Goal: Task Accomplishment & Management: Complete application form

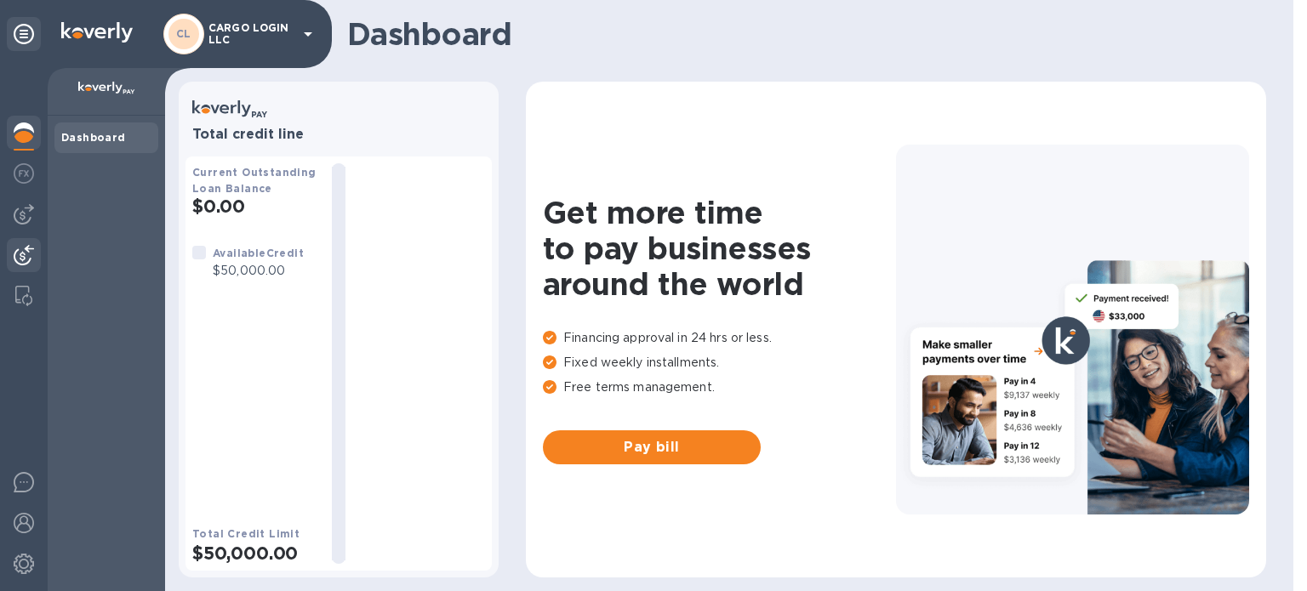
click at [31, 251] on img at bounding box center [24, 255] width 20 height 20
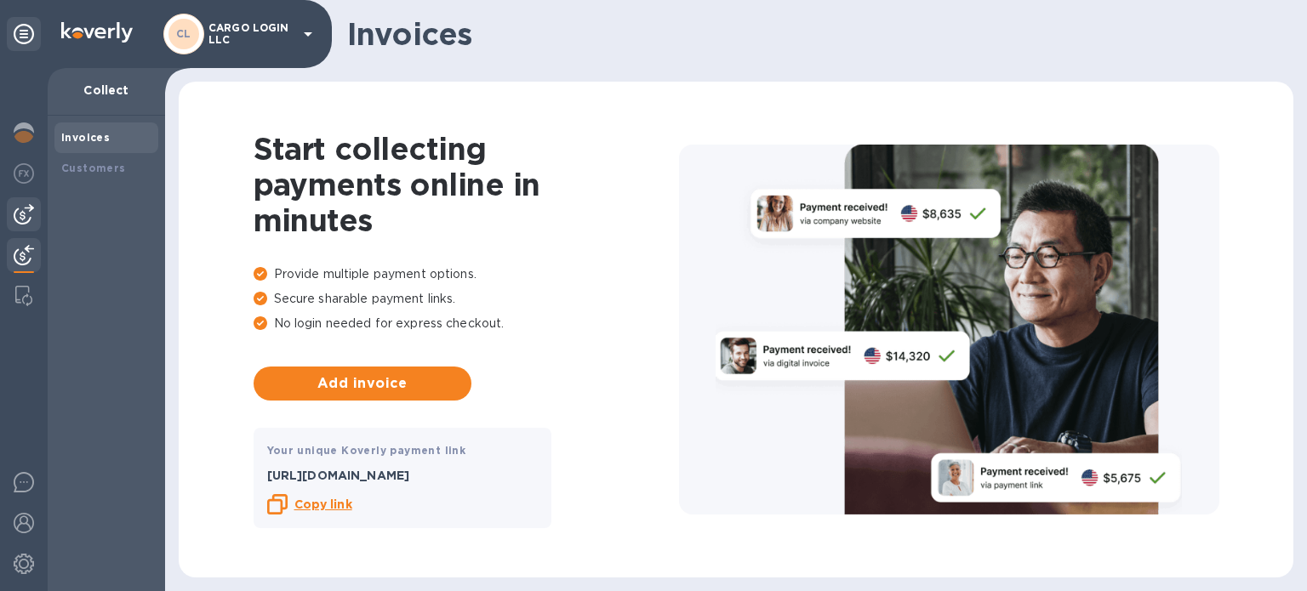
click at [29, 216] on img at bounding box center [24, 214] width 20 height 20
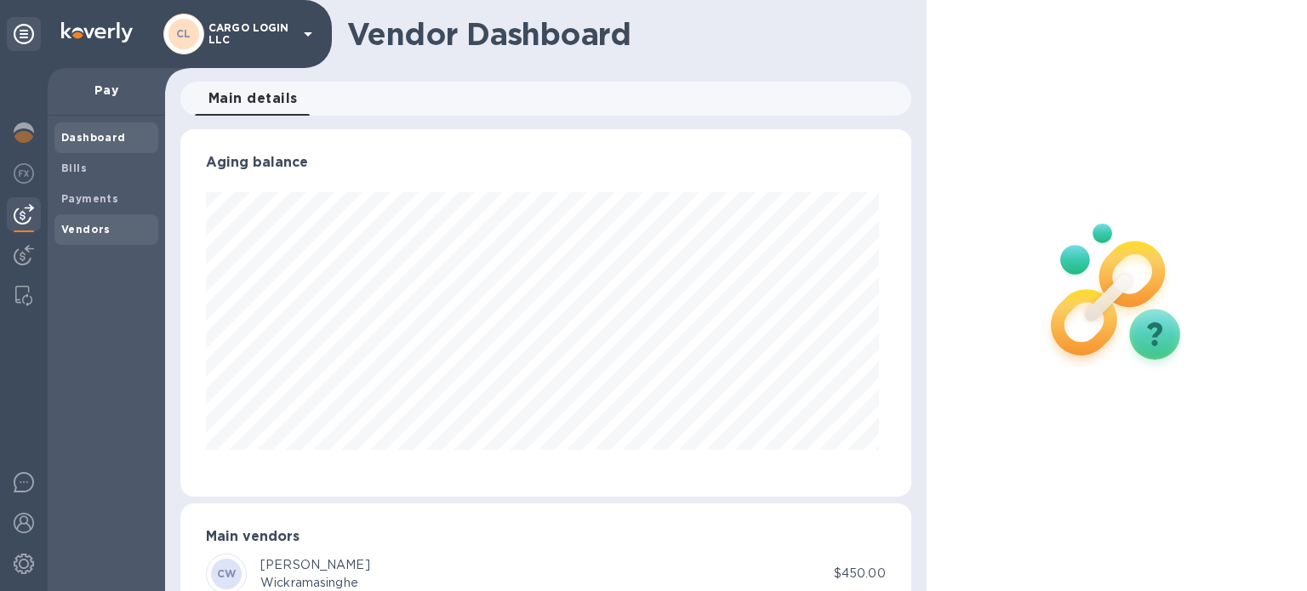
click at [117, 233] on span "Vendors" at bounding box center [106, 229] width 90 height 17
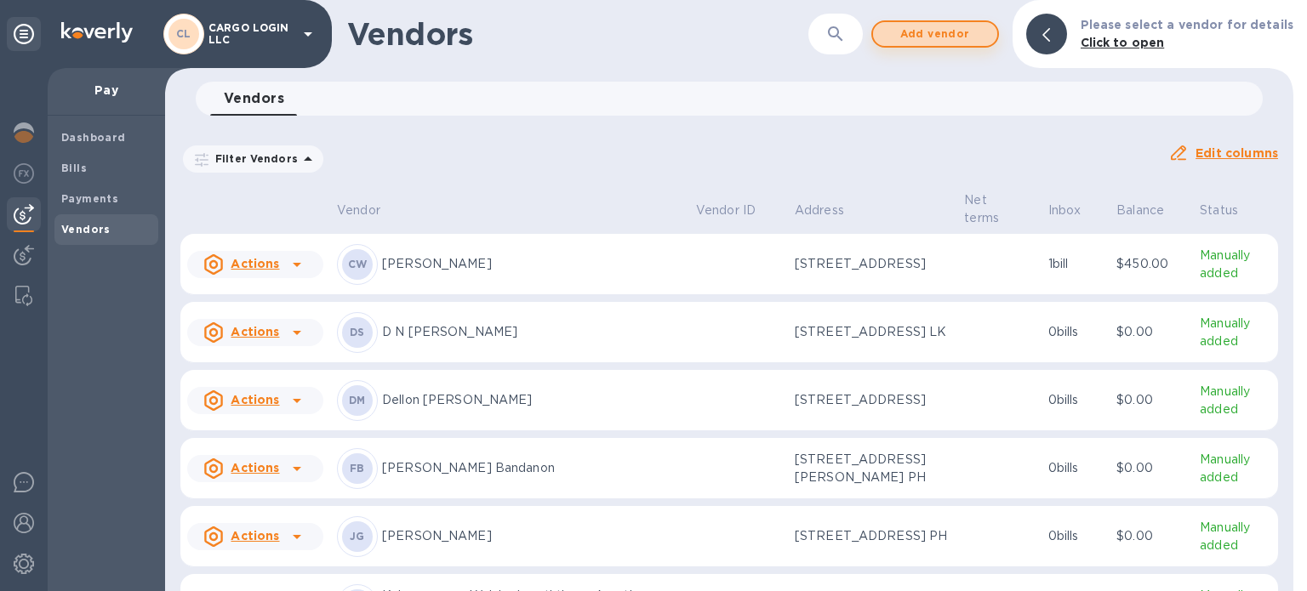
click at [977, 30] on span "Add vendor" at bounding box center [935, 34] width 97 height 20
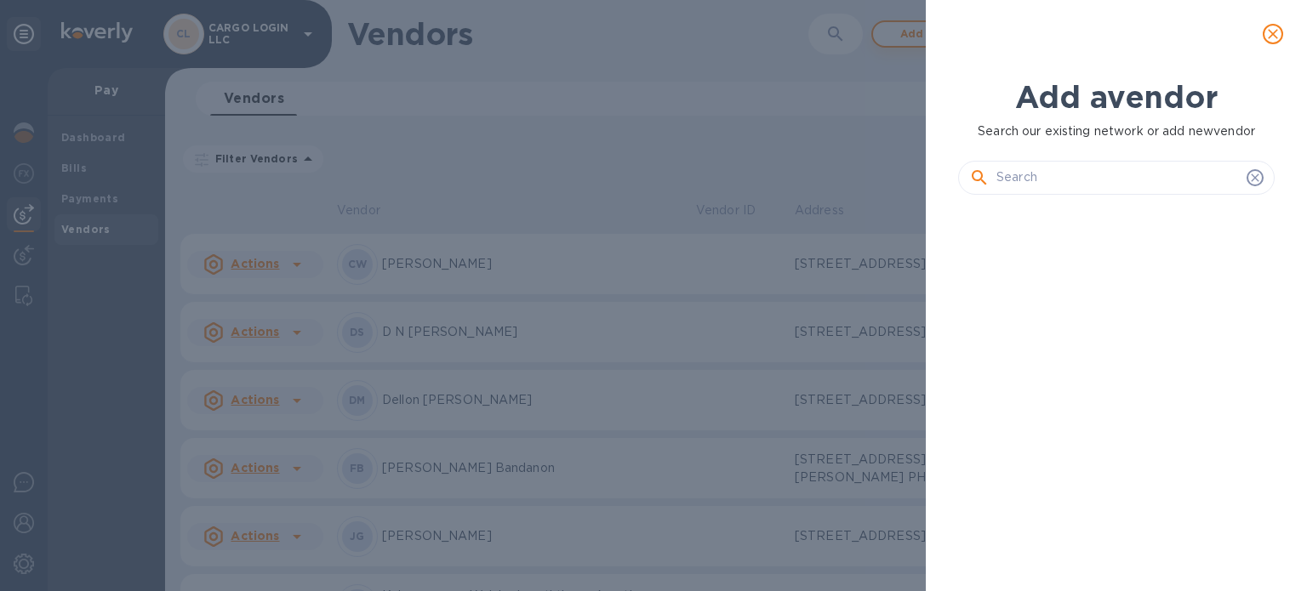
scroll to position [325, 323]
click at [1068, 172] on input "text" at bounding box center [1118, 178] width 243 height 26
paste input "A K P Suriyapperuma"
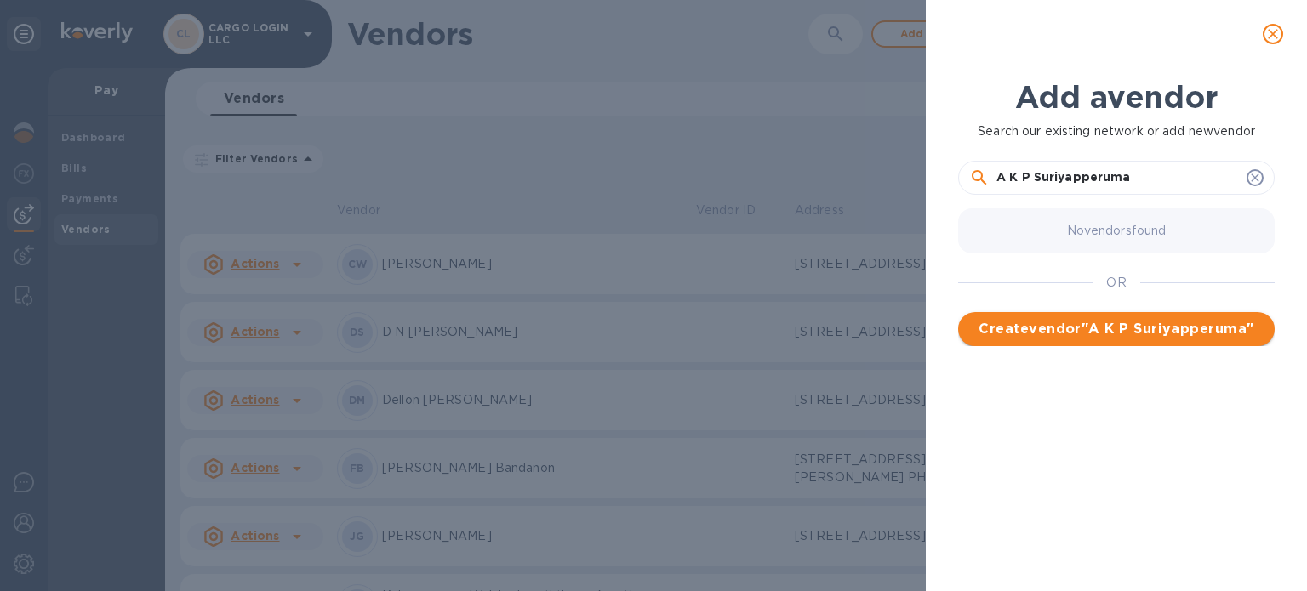
type input "A K P Suriyapperuma"
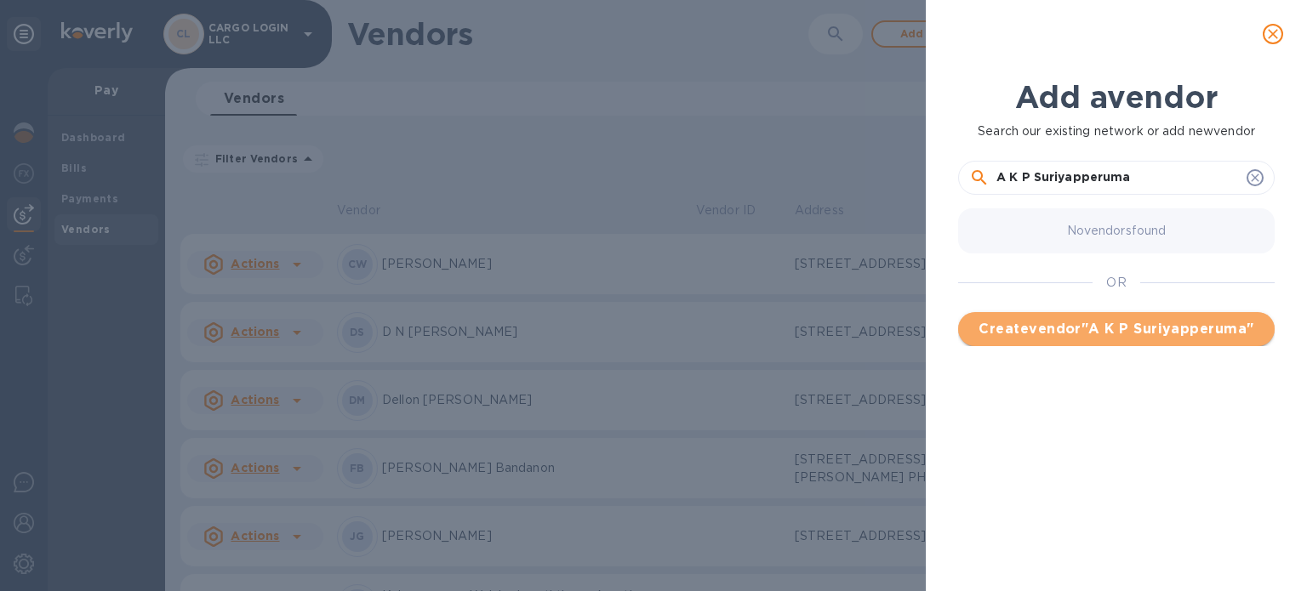
click at [1076, 326] on span "Create vendor " A K P Suriyapperuma "" at bounding box center [1116, 329] width 289 height 20
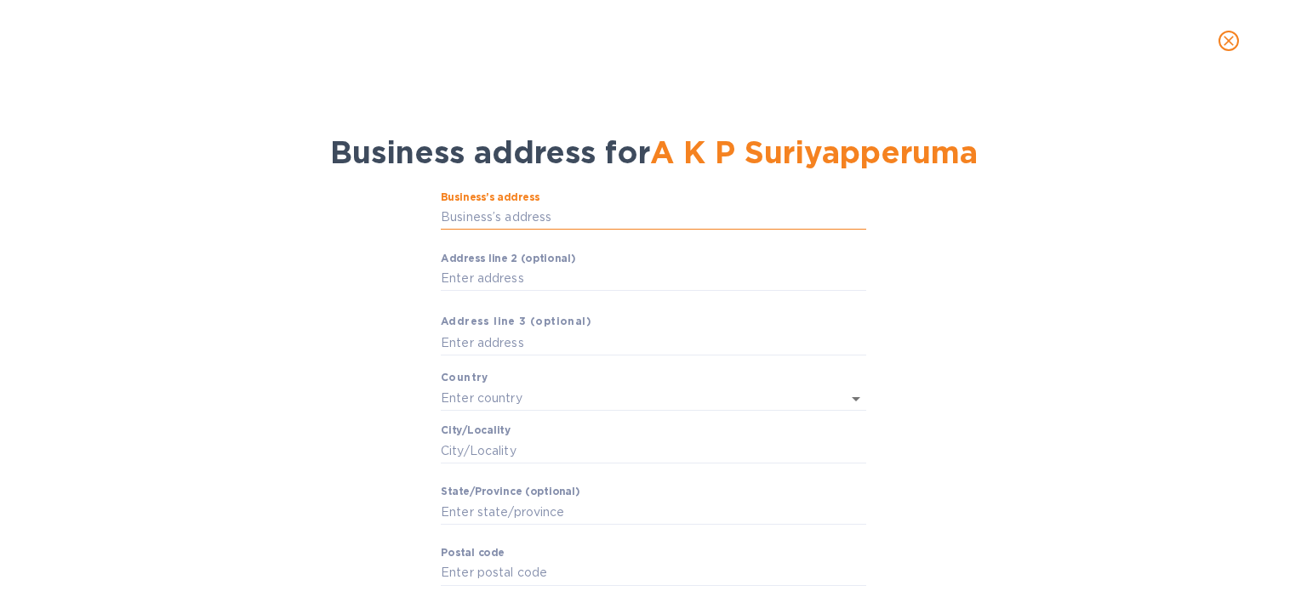
click at [568, 214] on input "Business’s аddress" at bounding box center [654, 218] width 426 height 26
paste input "[STREET_ADDRESS]"
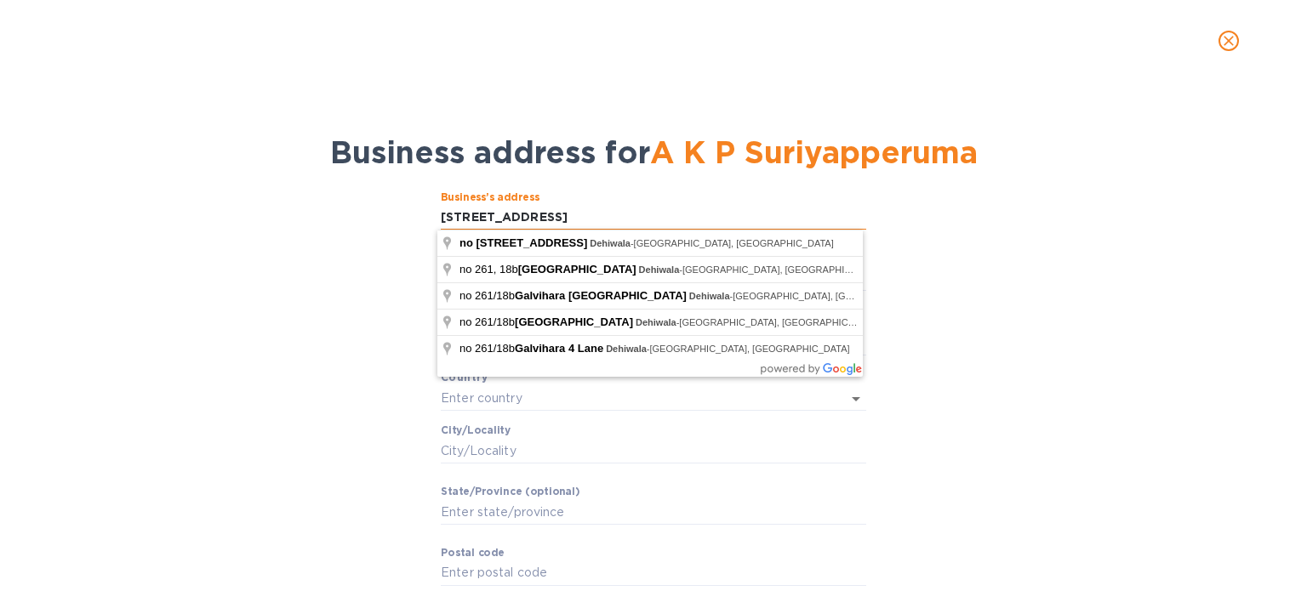
type input "[STREET_ADDRESS]"
drag, startPoint x: 519, startPoint y: 214, endPoint x: 608, endPoint y: 210, distance: 89.4
click at [608, 210] on input "[STREET_ADDRESS]" at bounding box center [654, 218] width 426 height 26
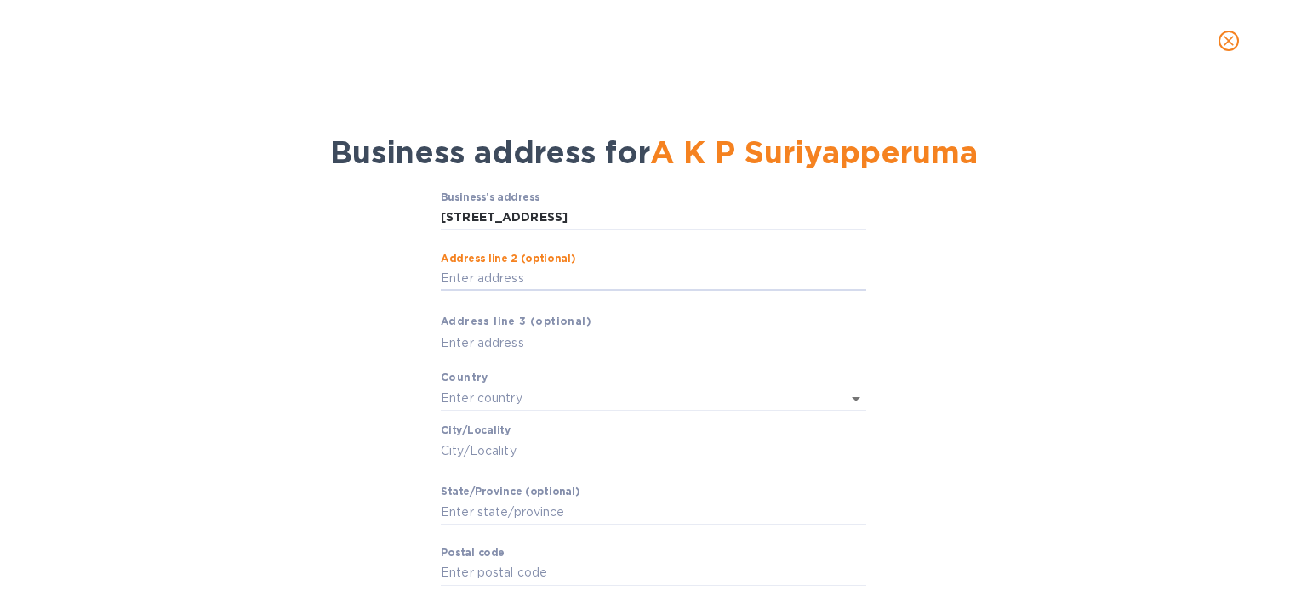
paste input "[GEOGRAPHIC_DATA]"
click at [504, 273] on input "[GEOGRAPHIC_DATA]" at bounding box center [654, 279] width 426 height 26
type input "[GEOGRAPHIC_DATA]"
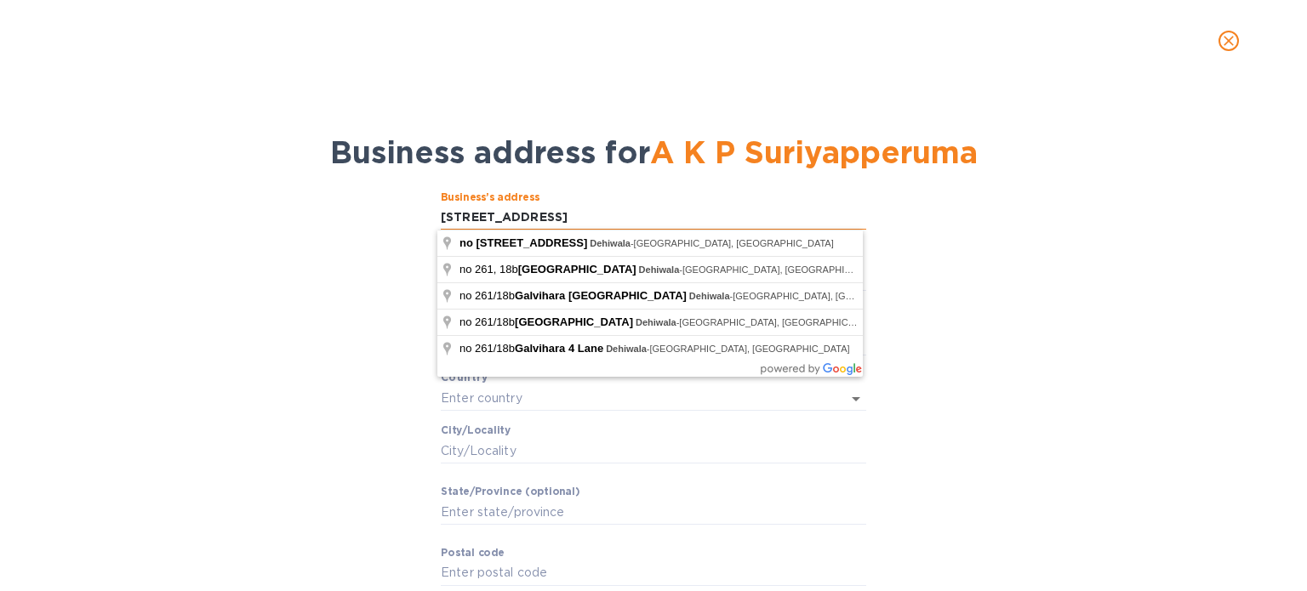
click at [679, 214] on input "[STREET_ADDRESS]" at bounding box center [654, 218] width 426 height 26
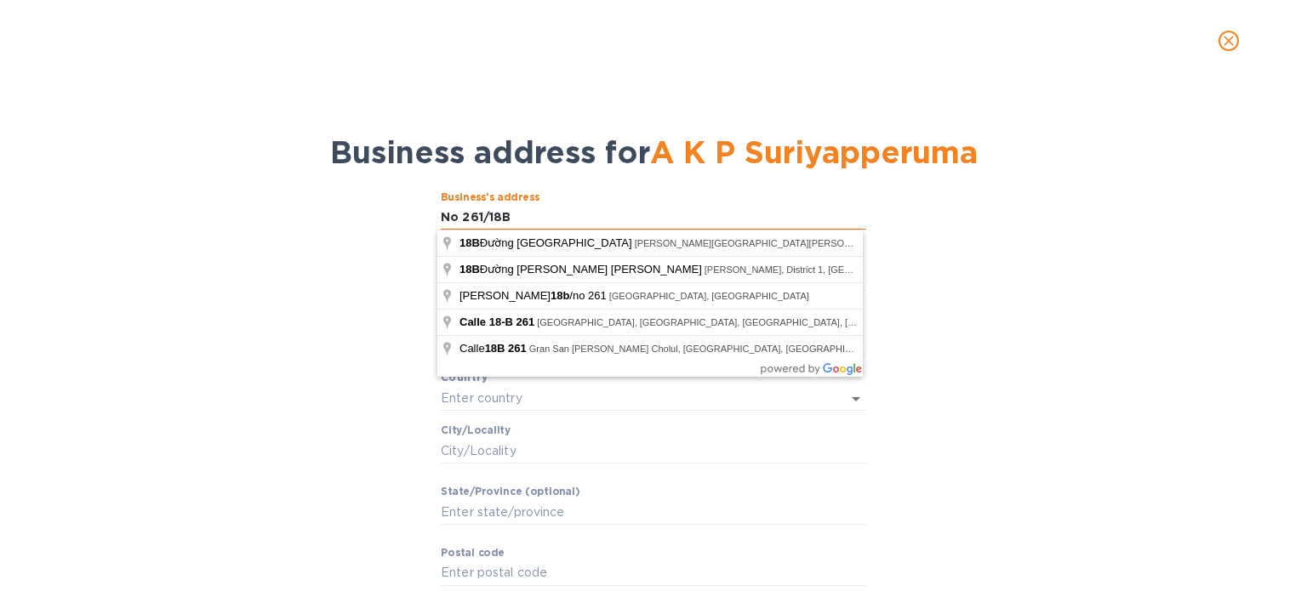
type input "No 261/18B"
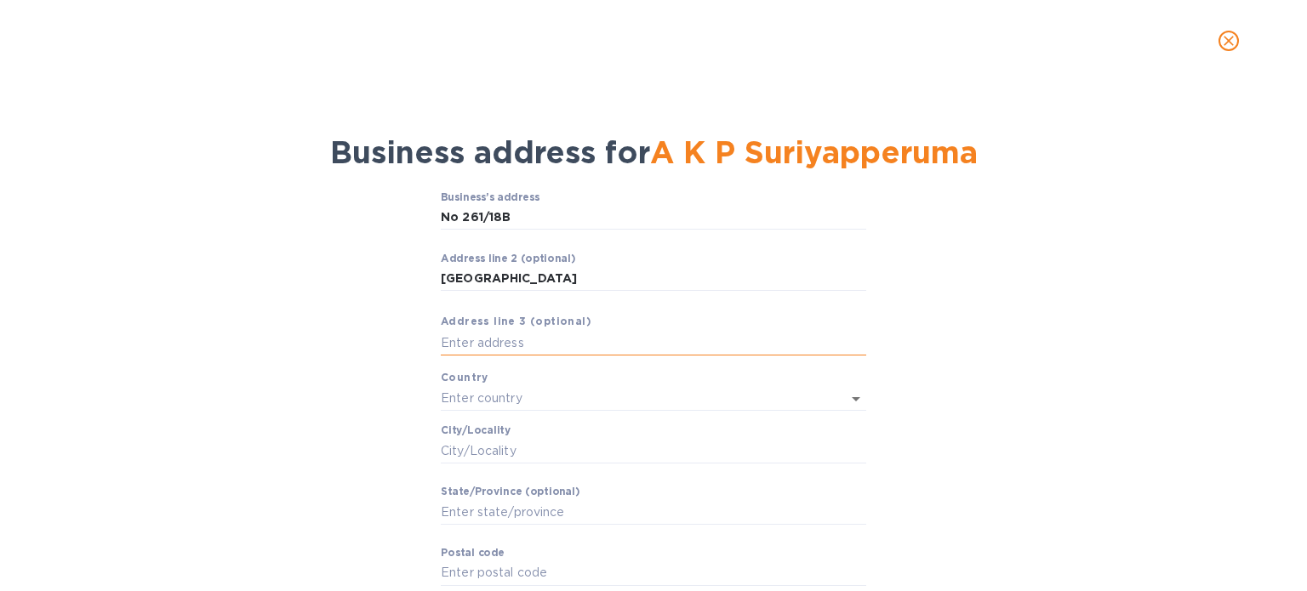
paste input "Dehiwala"
type input "Dehiwala"
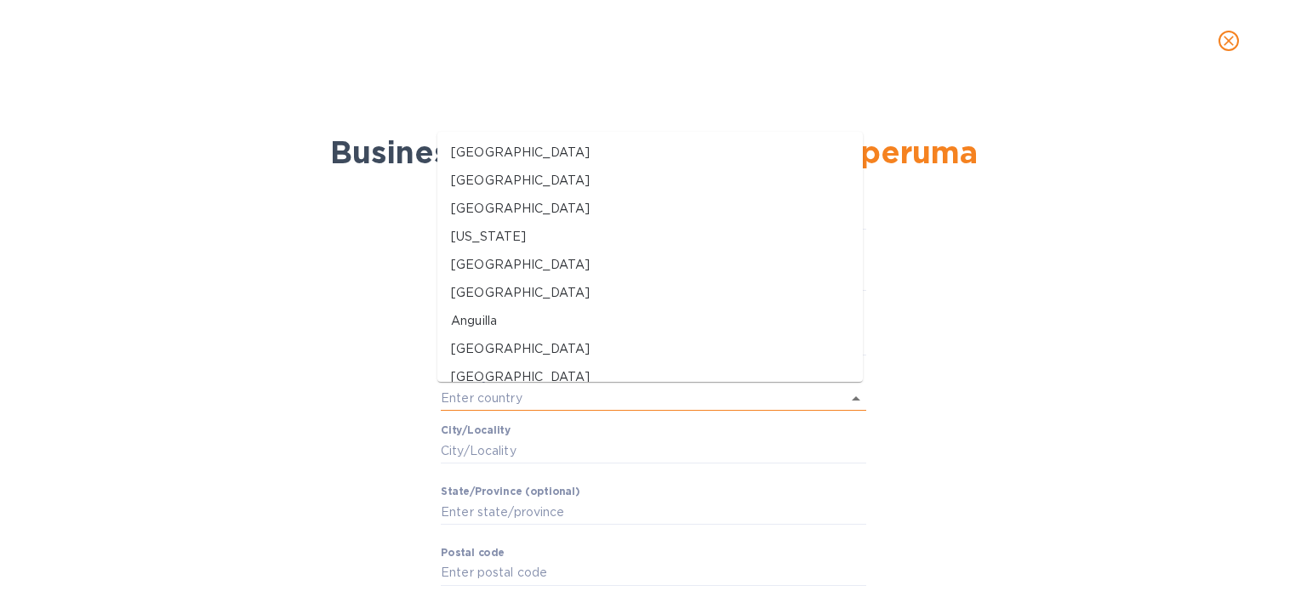
click at [543, 395] on input "text" at bounding box center [630, 398] width 378 height 25
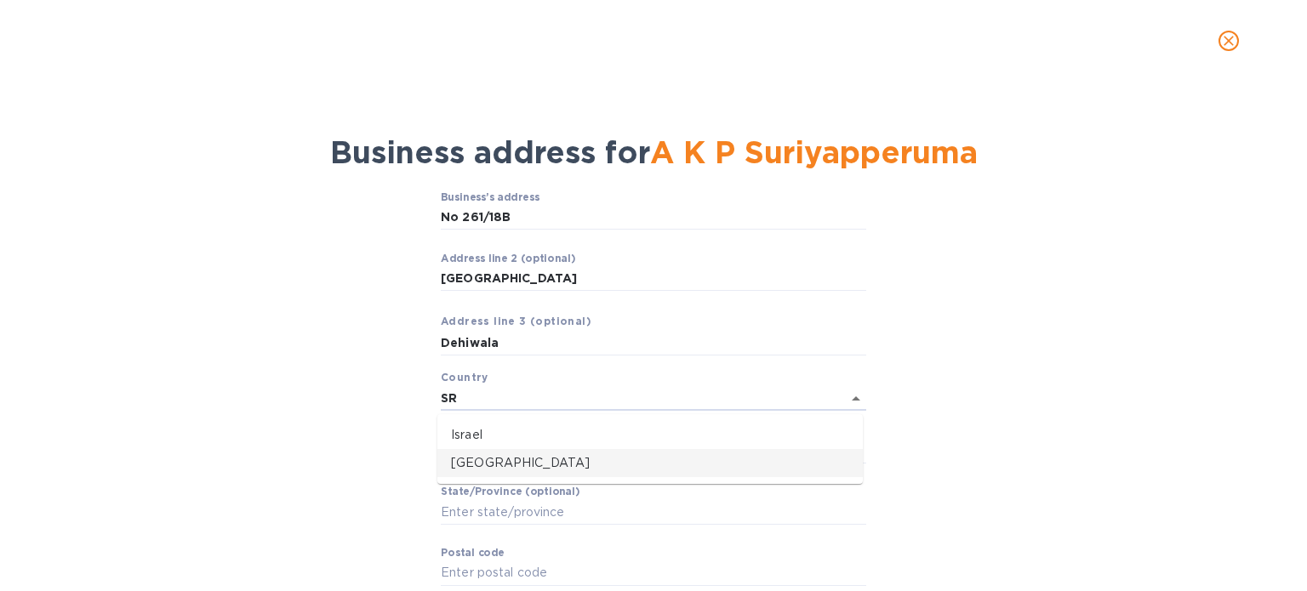
click at [515, 466] on p "[GEOGRAPHIC_DATA]" at bounding box center [650, 463] width 398 height 18
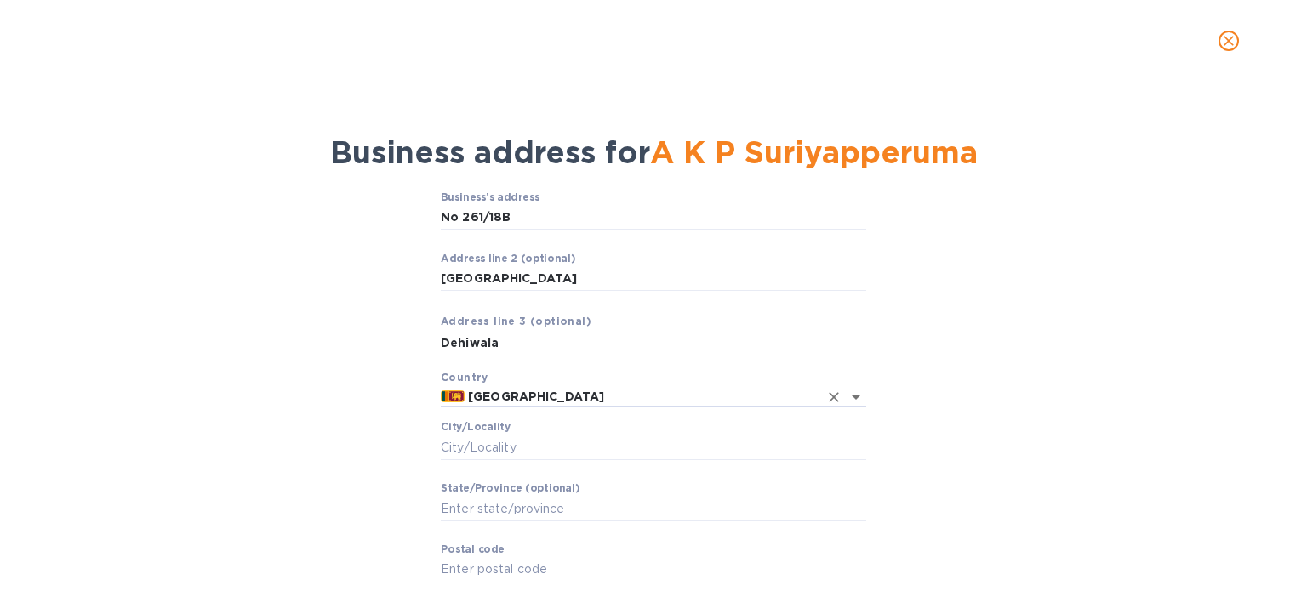
scroll to position [99, 0]
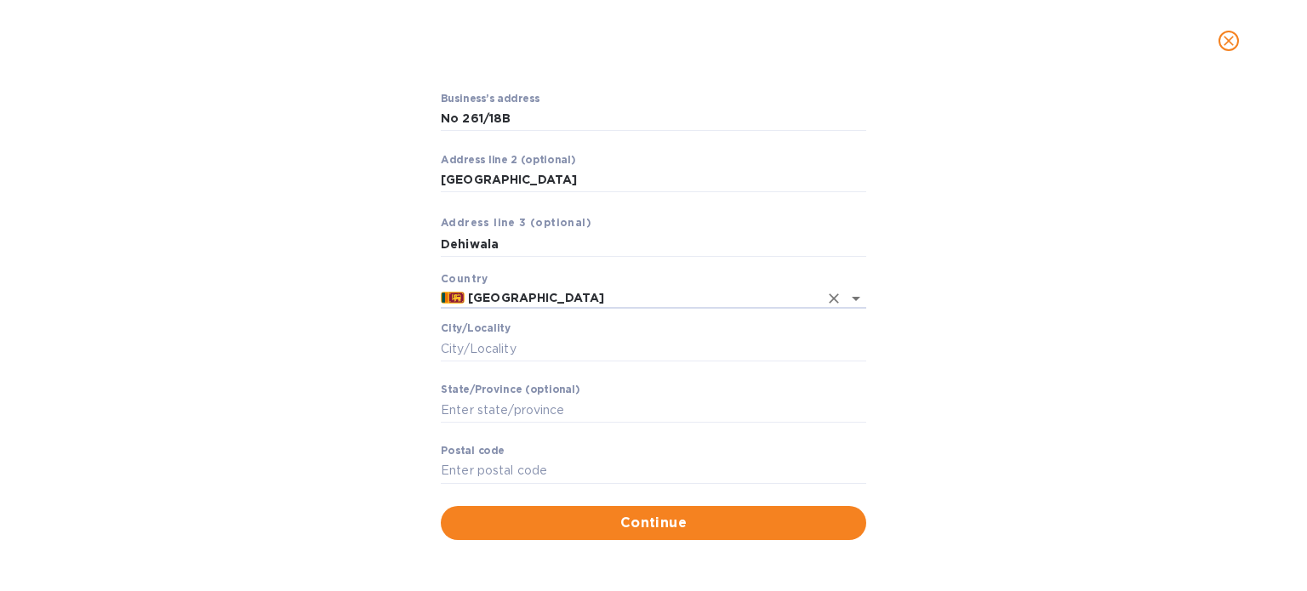
type input "[GEOGRAPHIC_DATA]"
click at [514, 343] on input "Сity/Locаlity" at bounding box center [654, 349] width 426 height 26
paste input "[GEOGRAPHIC_DATA]"
type input "[GEOGRAPHIC_DATA]"
click at [523, 408] on input "Stаte/Province (optional)" at bounding box center [654, 410] width 426 height 26
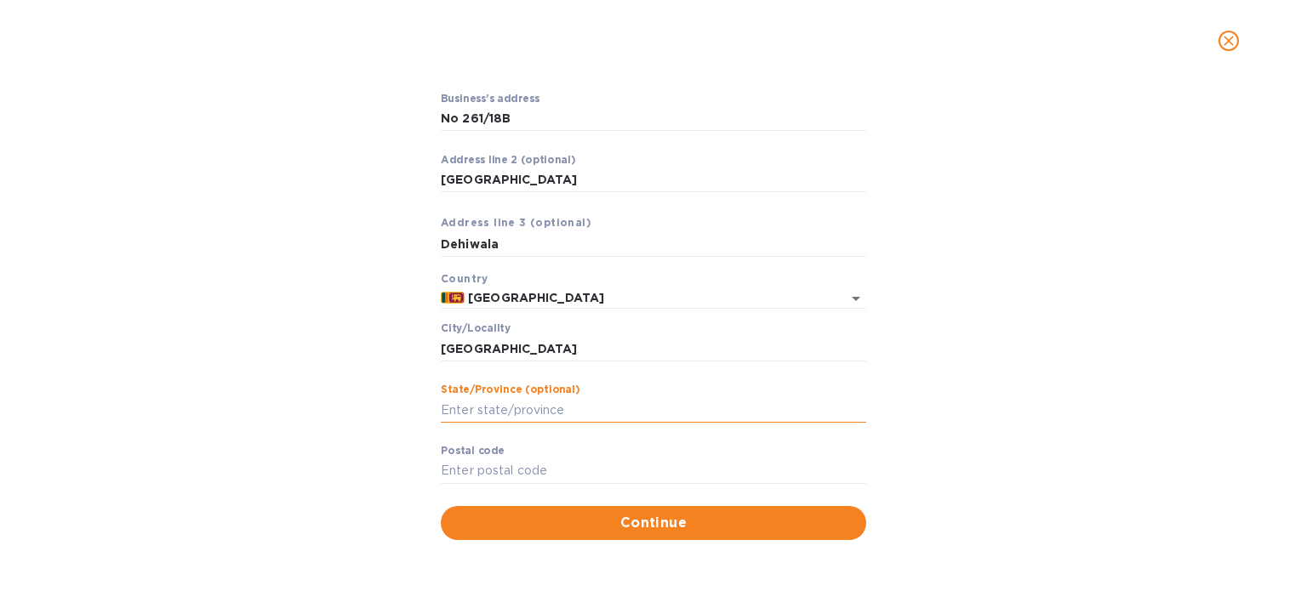
type input "[GEOGRAPHIC_DATA]"
click at [592, 469] on input "Pоstal cоde" at bounding box center [654, 472] width 426 height 26
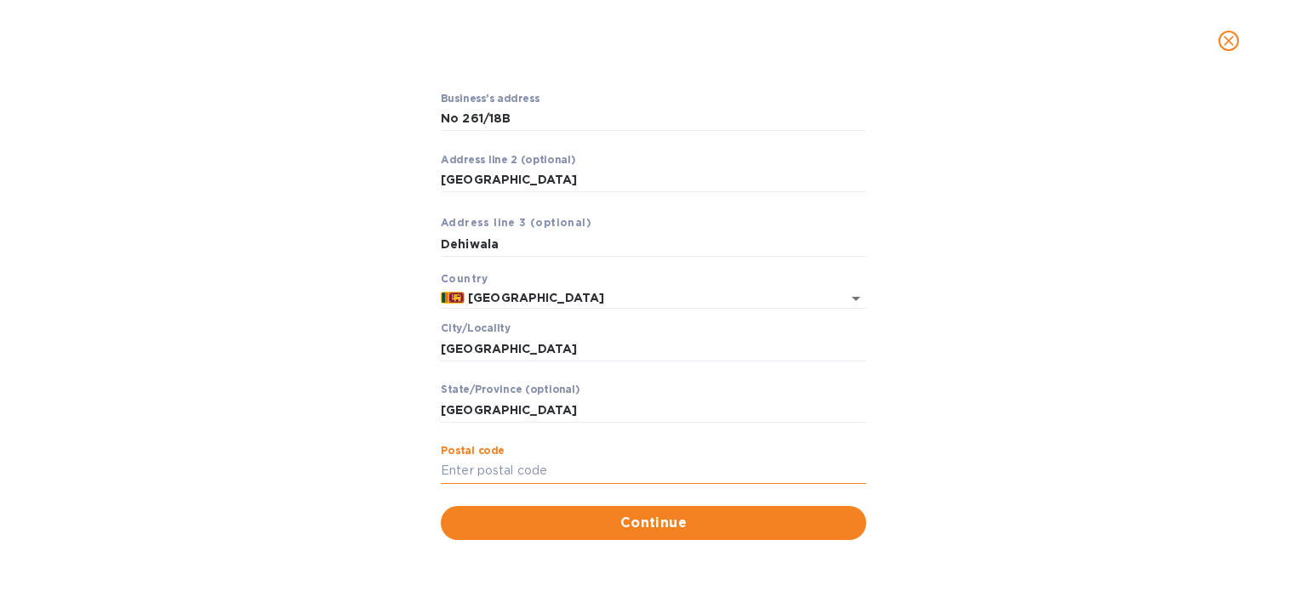
paste input "10350"
type input "10350"
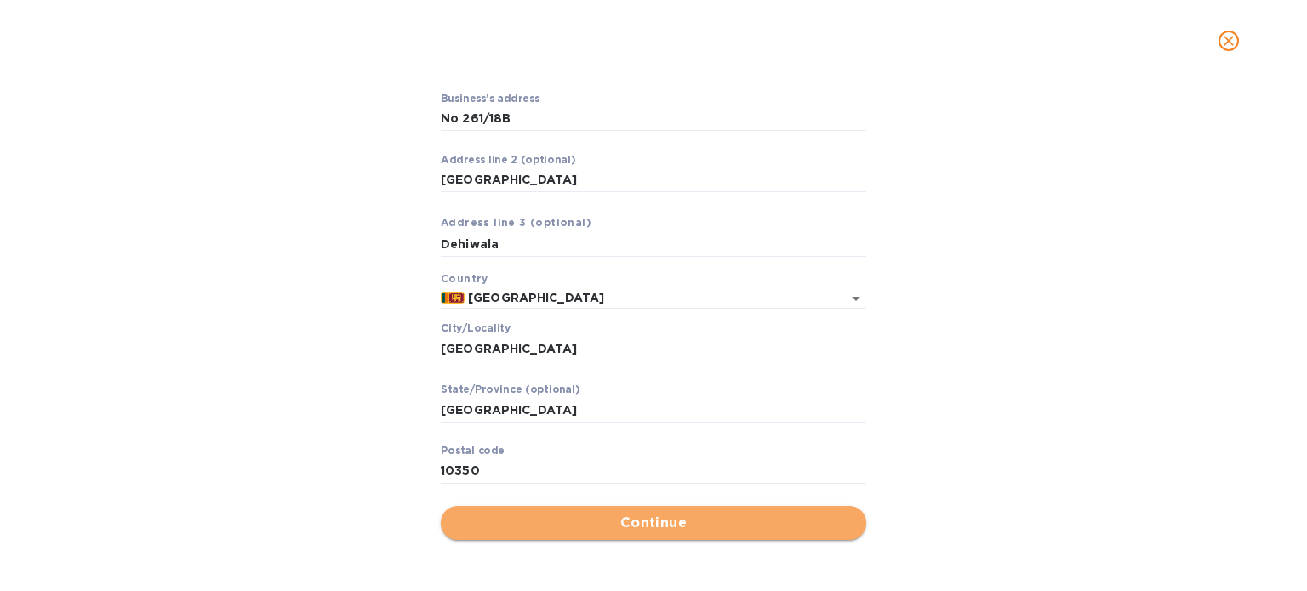
click at [629, 528] on span "Continue" at bounding box center [653, 523] width 398 height 20
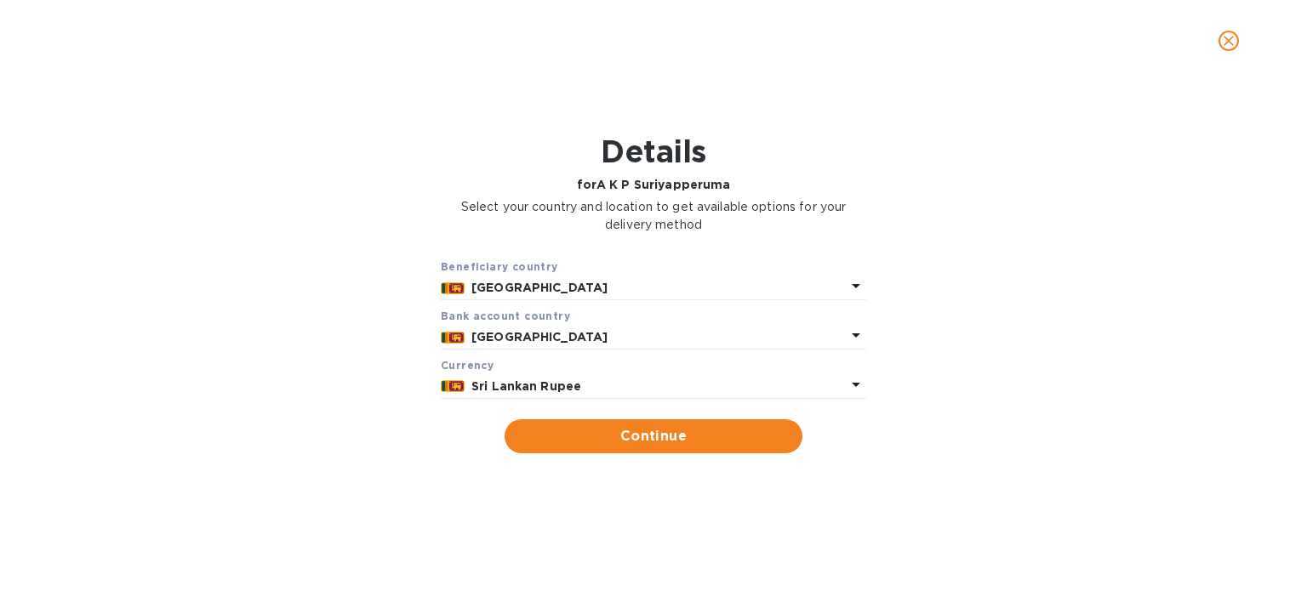
click at [654, 389] on p "Sri Lankan Rupee" at bounding box center [658, 387] width 374 height 18
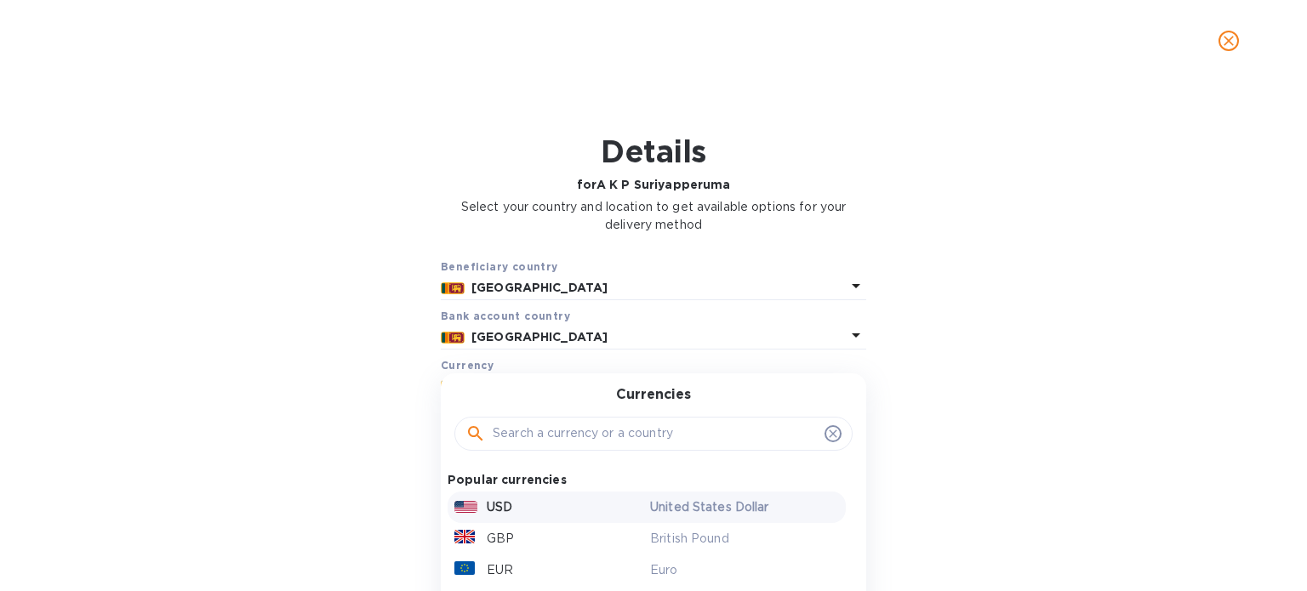
click at [650, 500] on p "United States Dollar" at bounding box center [744, 508] width 189 height 18
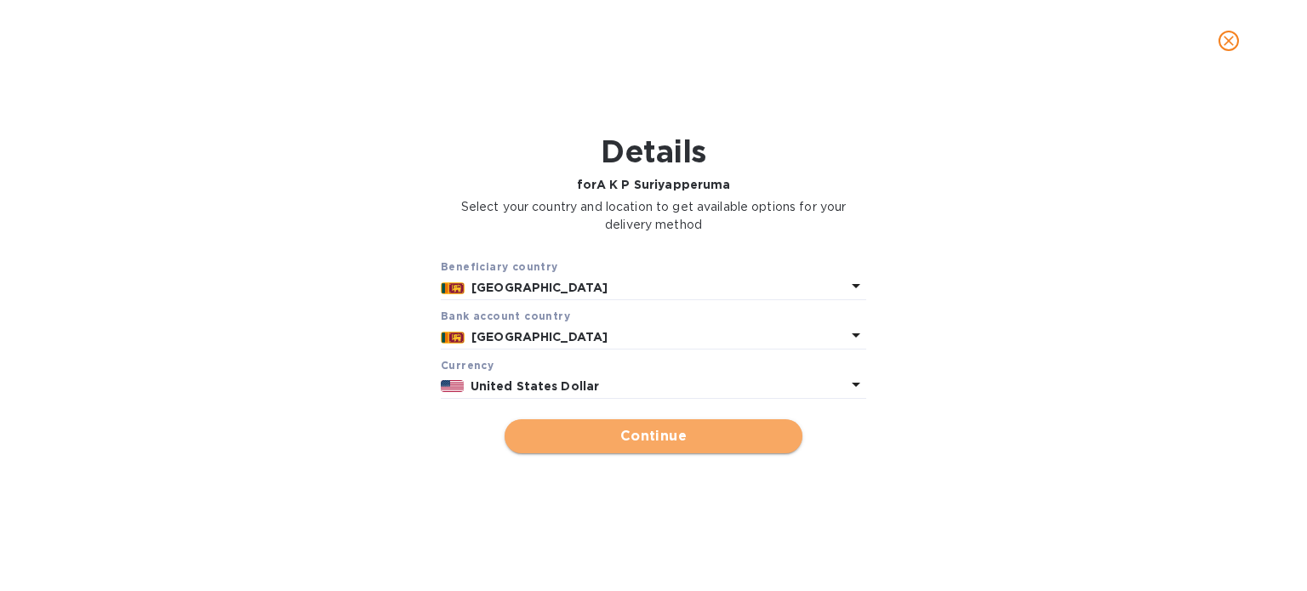
click at [677, 437] on span "Continue" at bounding box center [653, 436] width 271 height 20
type input "A K P Suriyapperuma"
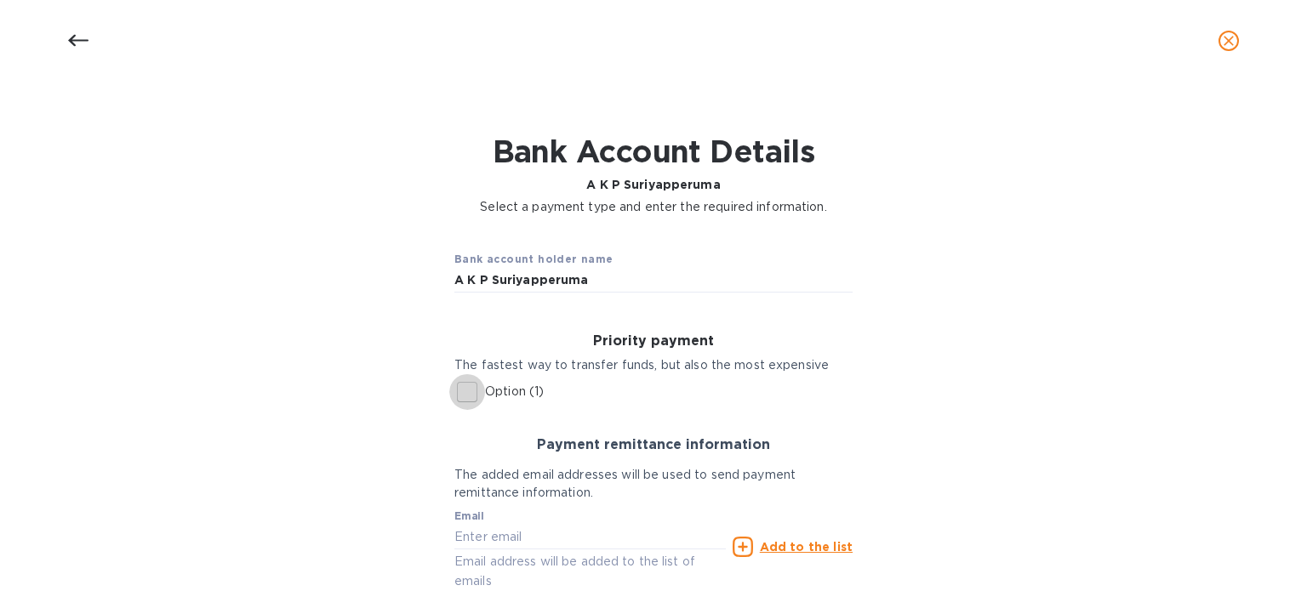
click at [461, 394] on input "Option (1)" at bounding box center [467, 392] width 36 height 36
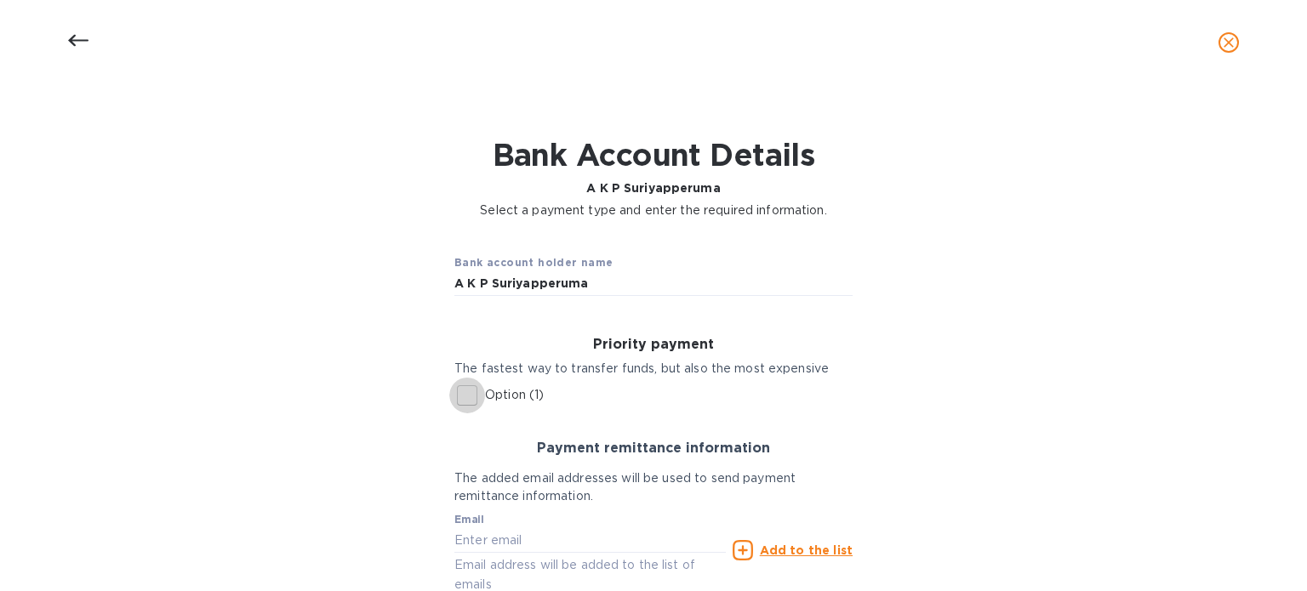
checkbox input "true"
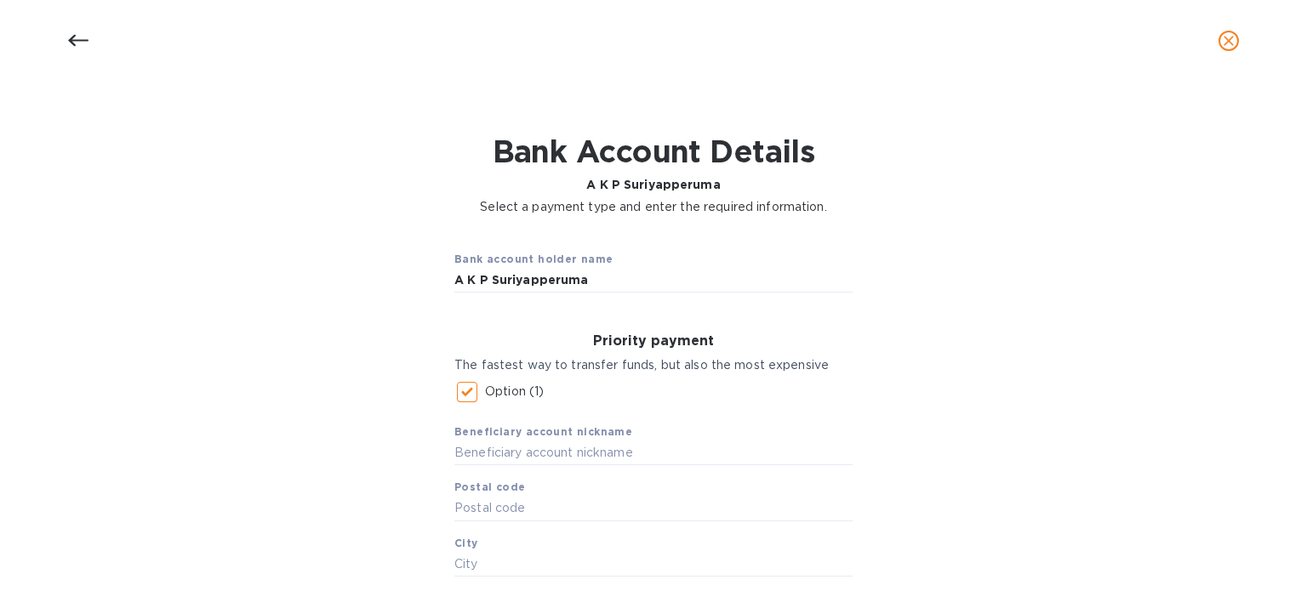
scroll to position [142, 0]
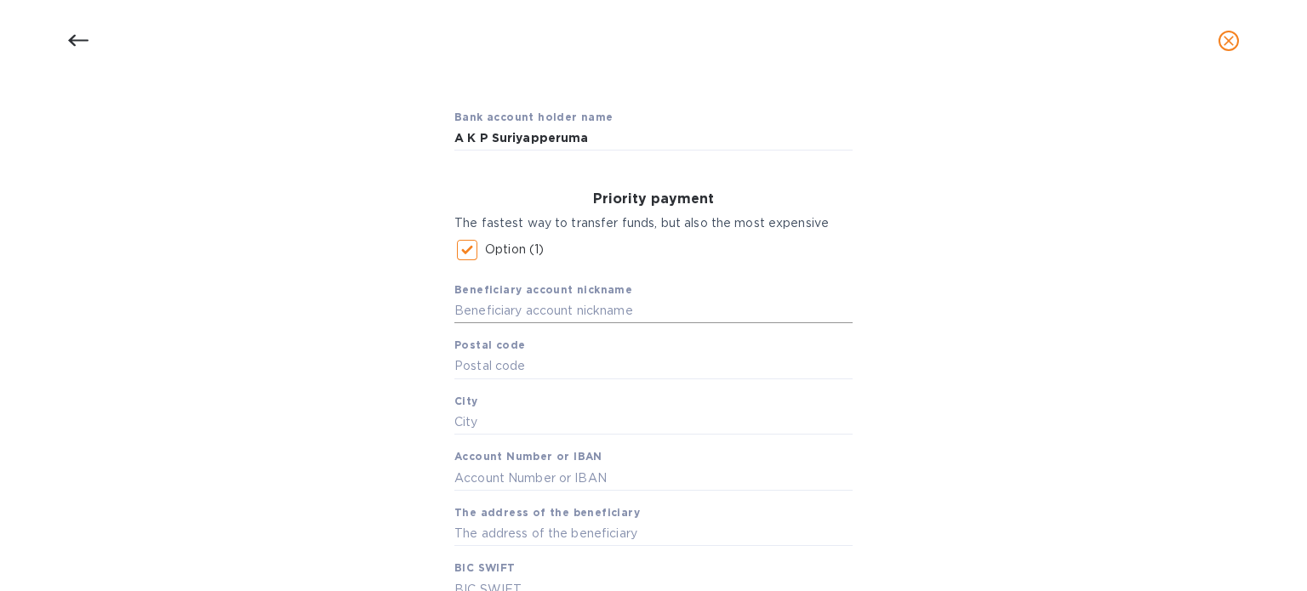
click at [586, 311] on input "text" at bounding box center [653, 312] width 398 height 26
paste input "A K P Suriyapperuma"
type input "A K P Suriyapperuma"
click at [523, 368] on input "text" at bounding box center [653, 367] width 398 height 26
paste input "10350"
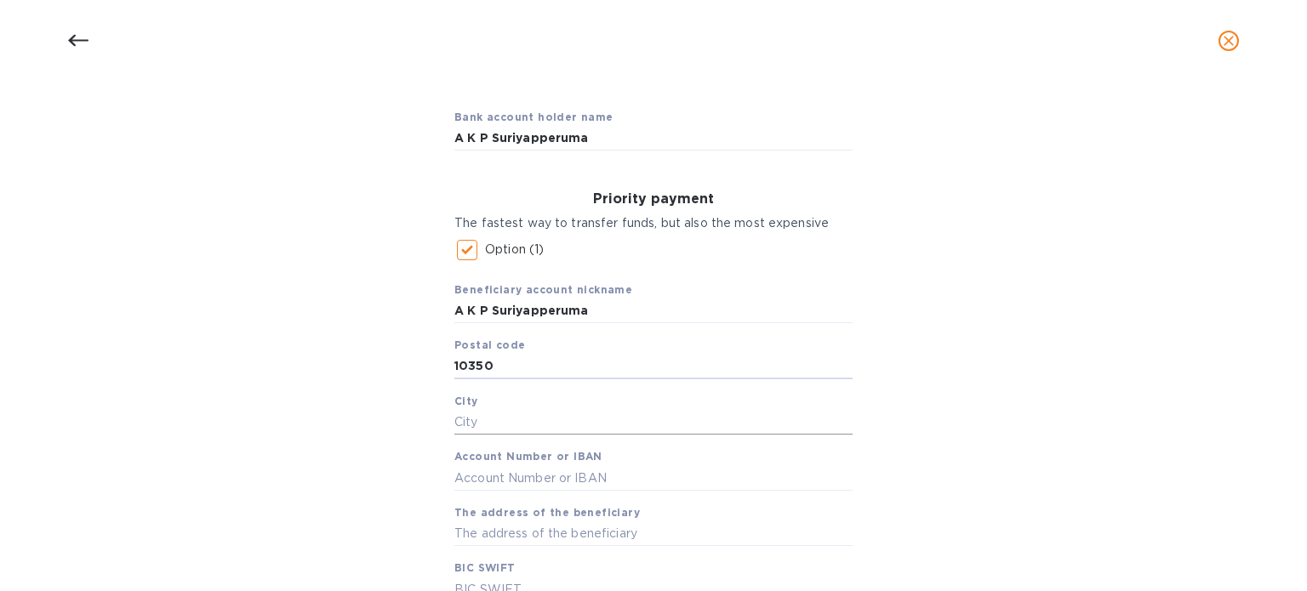
type input "10350"
click at [539, 425] on input "text" at bounding box center [653, 423] width 398 height 26
click at [469, 364] on input "10350" at bounding box center [653, 367] width 398 height 26
click at [497, 421] on input "[GEOGRAPHIC_DATA]" at bounding box center [653, 423] width 398 height 26
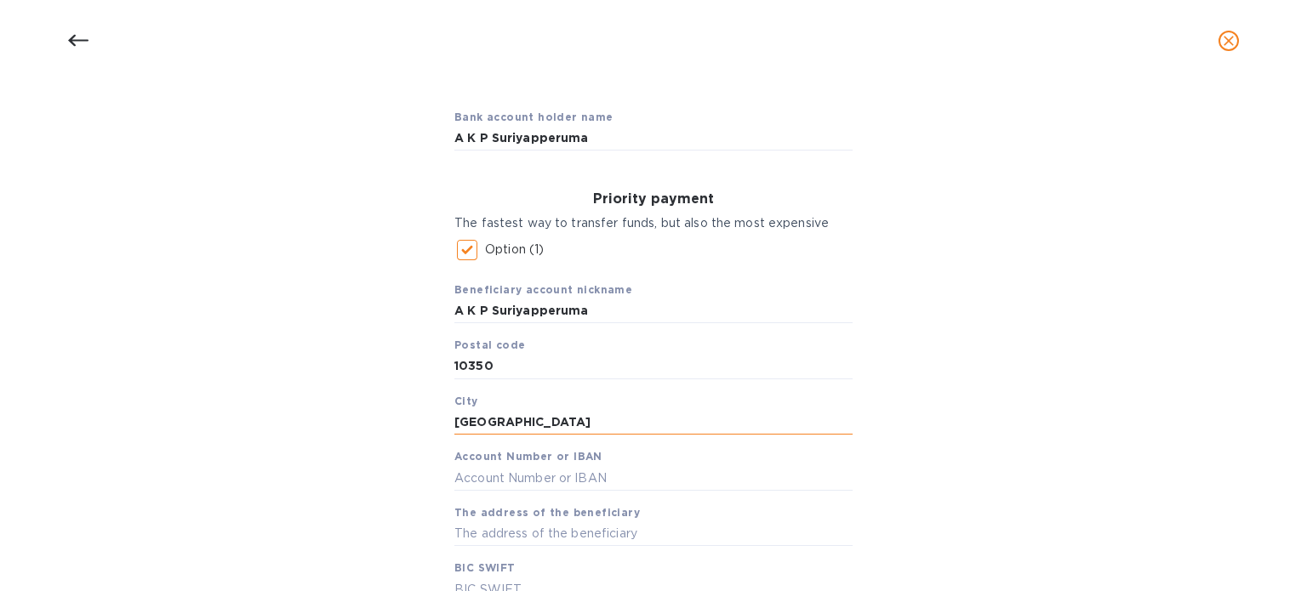
click at [497, 421] on input "[GEOGRAPHIC_DATA]" at bounding box center [653, 423] width 398 height 26
paste input "Dehiwala"
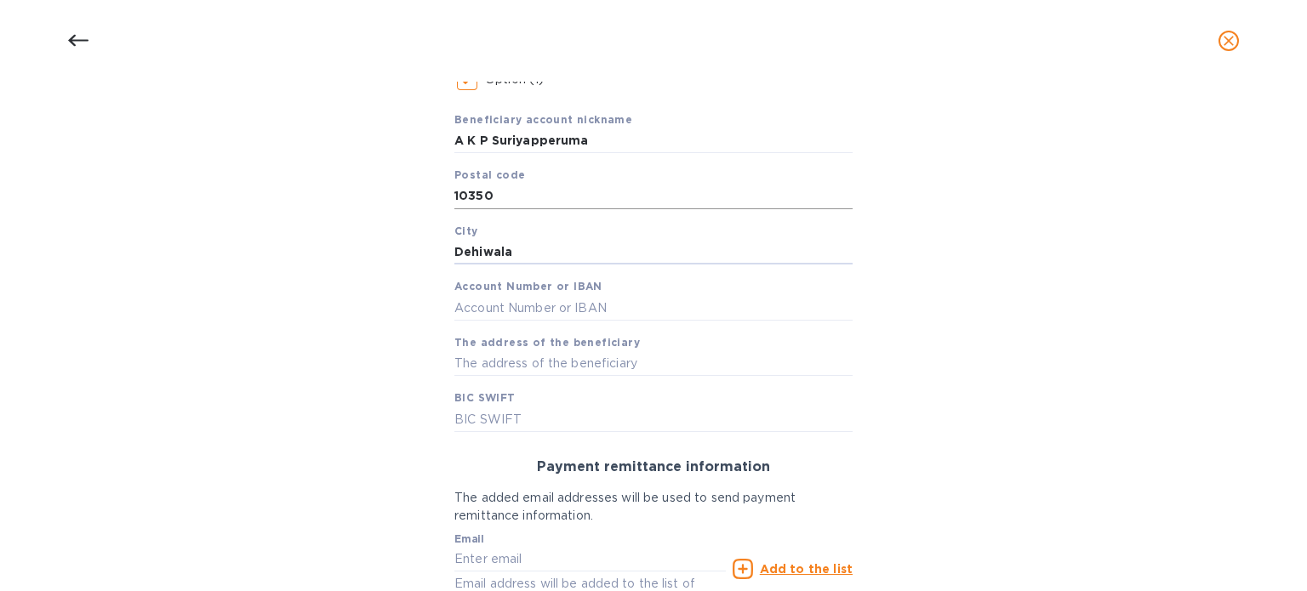
scroll to position [313, 0]
type input "Dehiwala"
click at [546, 302] on input "text" at bounding box center [653, 307] width 398 height 26
paste input "503 470 066 981"
type input "503 470 066 981"
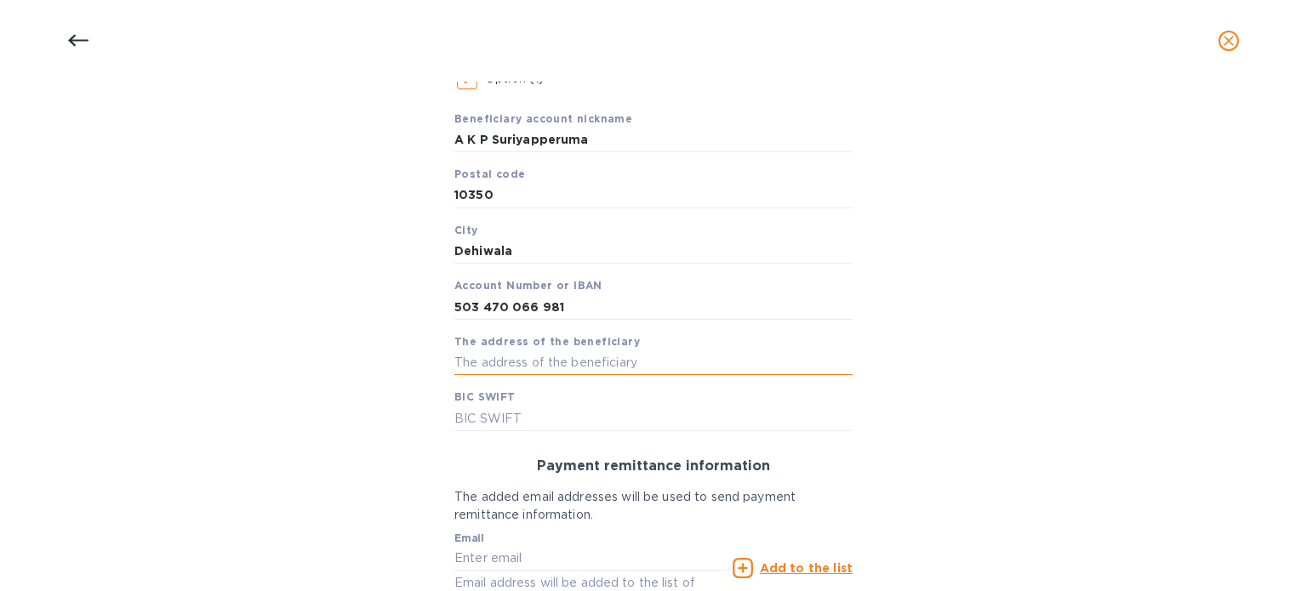
click at [538, 364] on input "text" at bounding box center [653, 364] width 398 height 26
paste input "[STREET_ADDRESS]"
click at [601, 360] on input "[STREET_ADDRESS]" at bounding box center [653, 364] width 398 height 26
type input "[STREET_ADDRESS]"
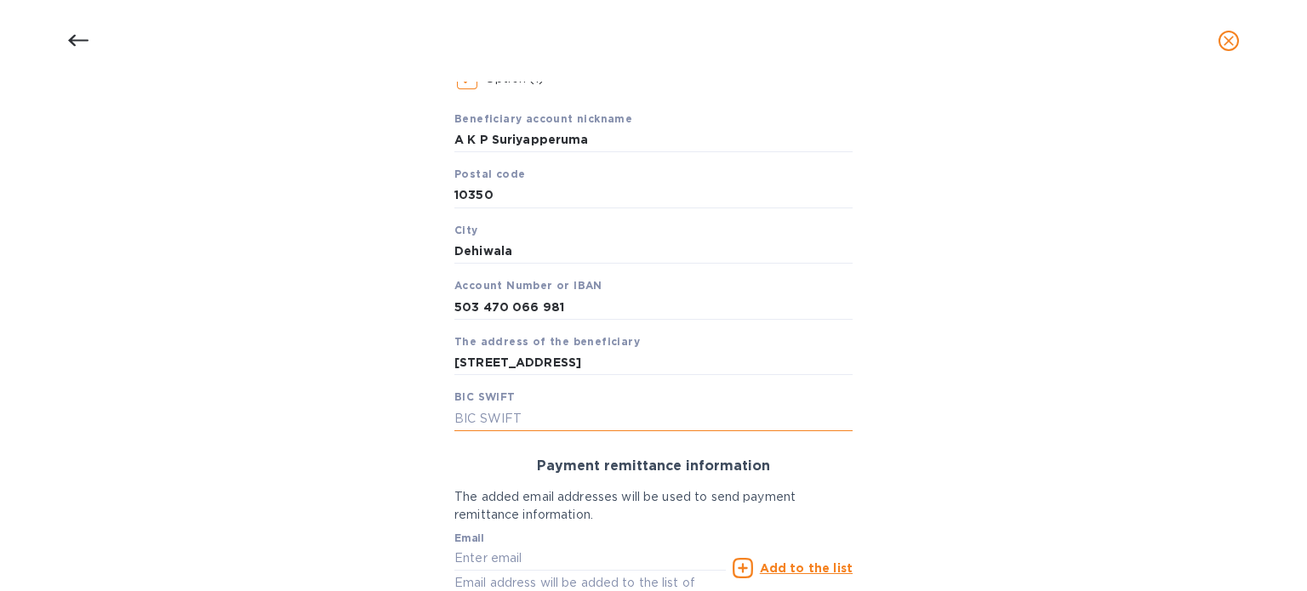
click at [567, 421] on input "text" at bounding box center [653, 419] width 398 height 26
paste input "[SWIFT_CODE]"
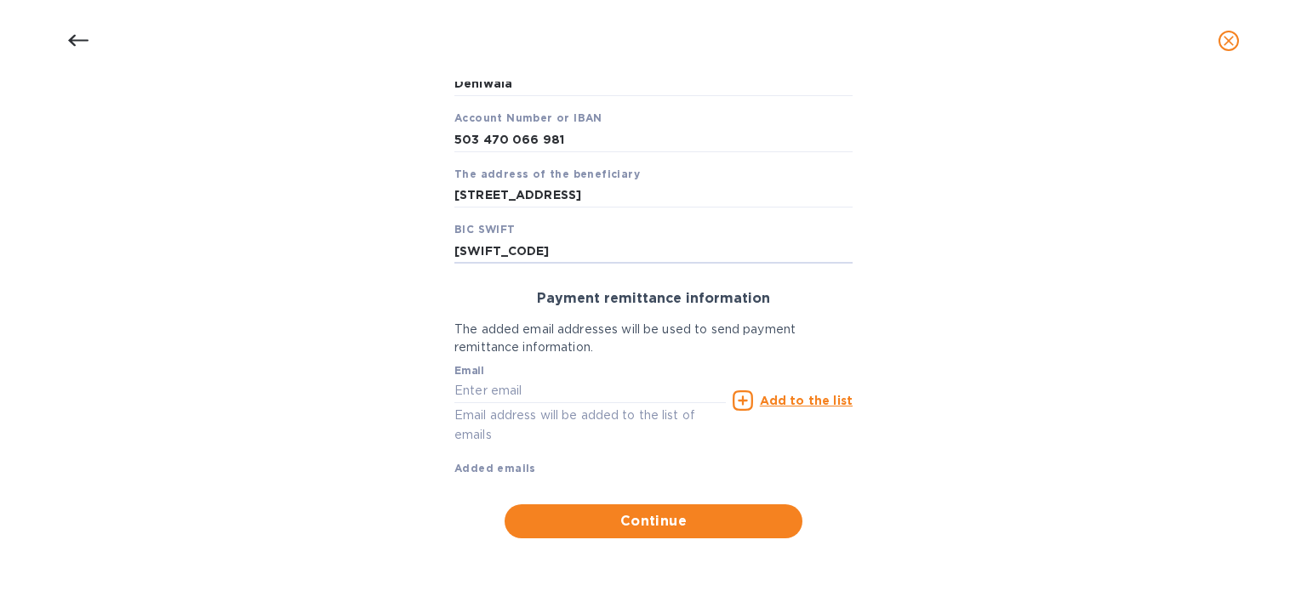
type input "[SWIFT_CODE]"
click at [621, 395] on input "text" at bounding box center [589, 392] width 271 height 26
paste input "[EMAIL_ADDRESS][DOMAIN_NAME]"
type input "[EMAIL_ADDRESS][DOMAIN_NAME]"
click at [793, 394] on u "Add to the list" at bounding box center [806, 401] width 93 height 14
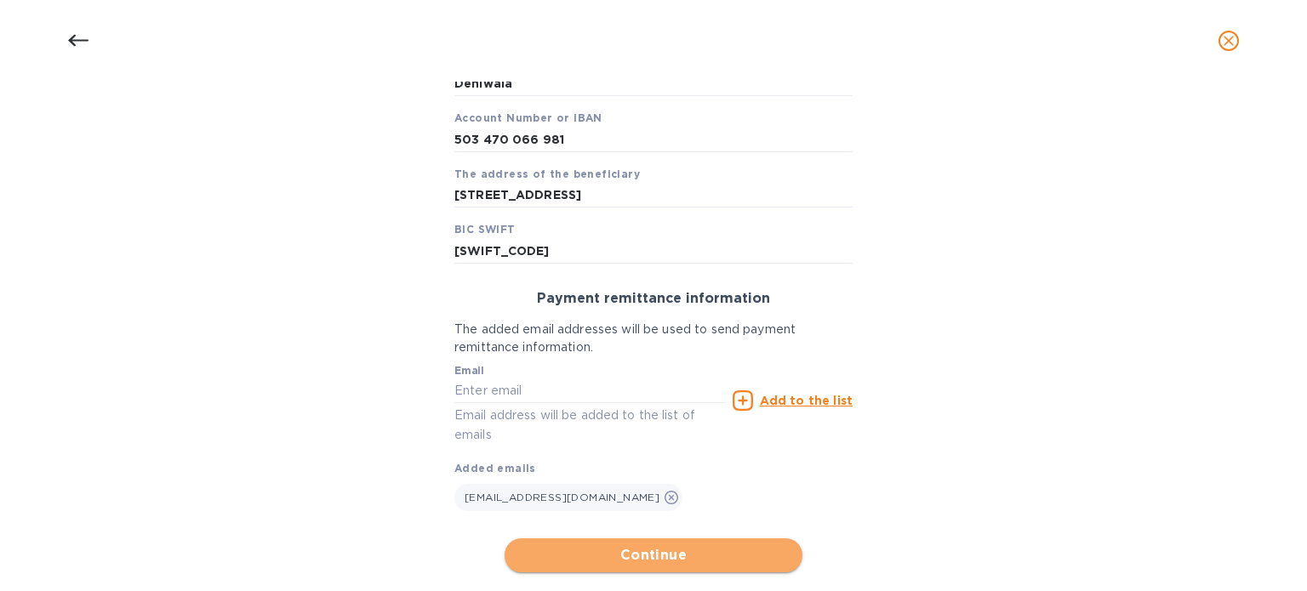
click at [682, 563] on span "Continue" at bounding box center [653, 556] width 271 height 20
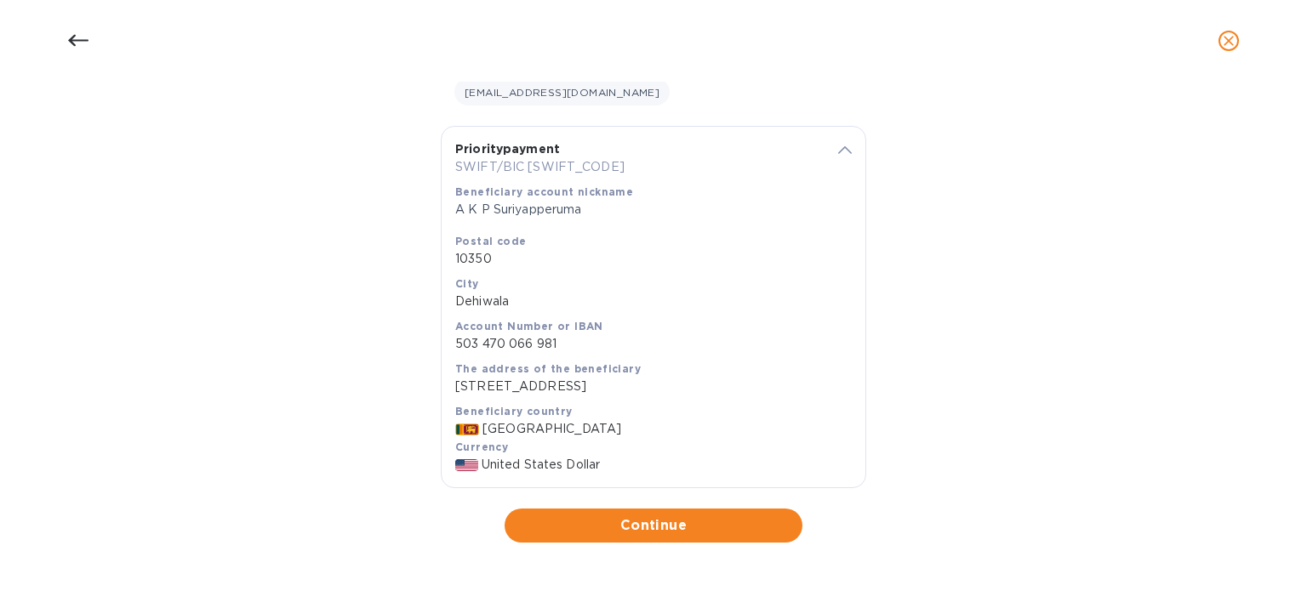
scroll to position [263, 0]
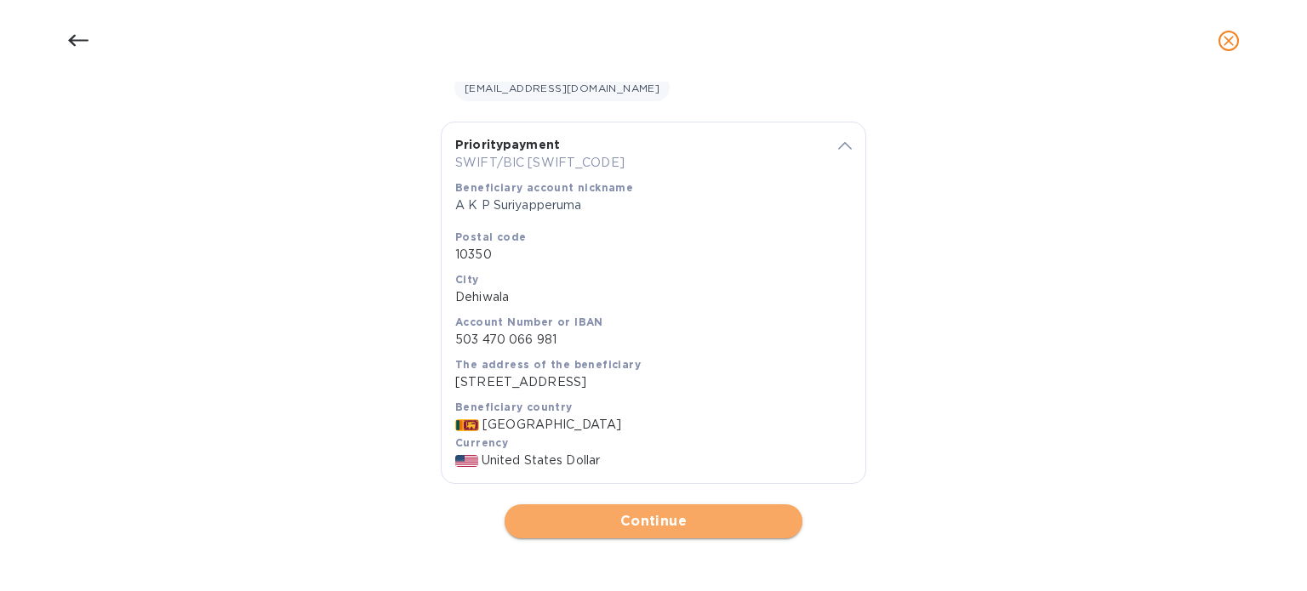
click at [688, 532] on span "Continue" at bounding box center [653, 521] width 271 height 20
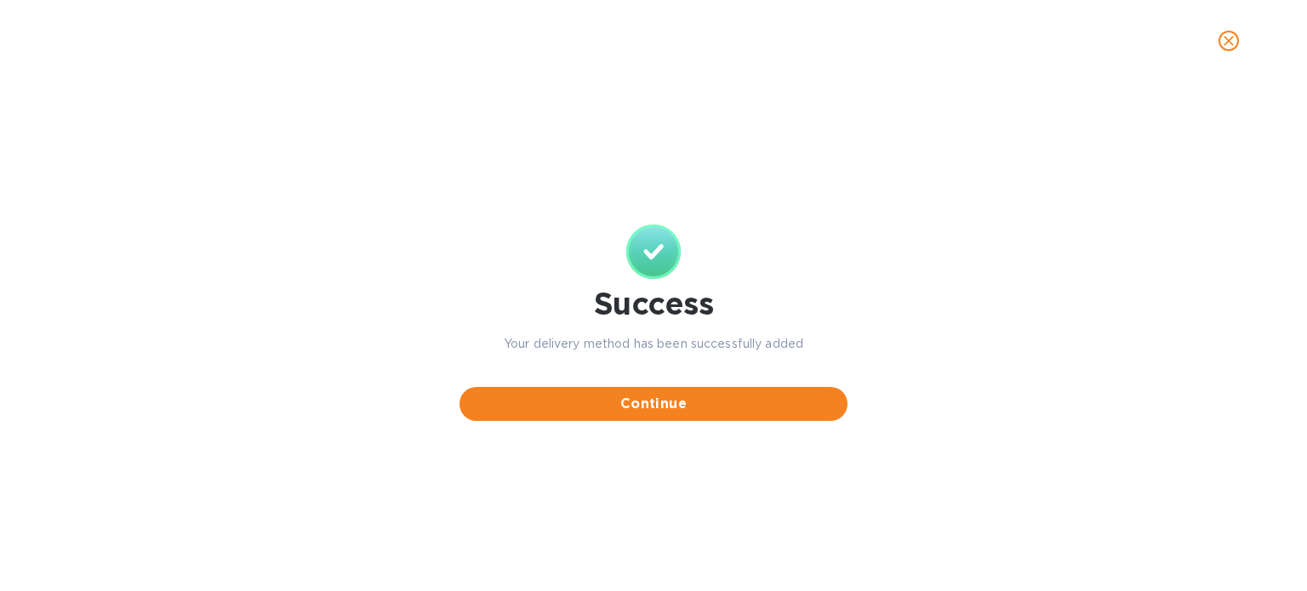
scroll to position [0, 0]
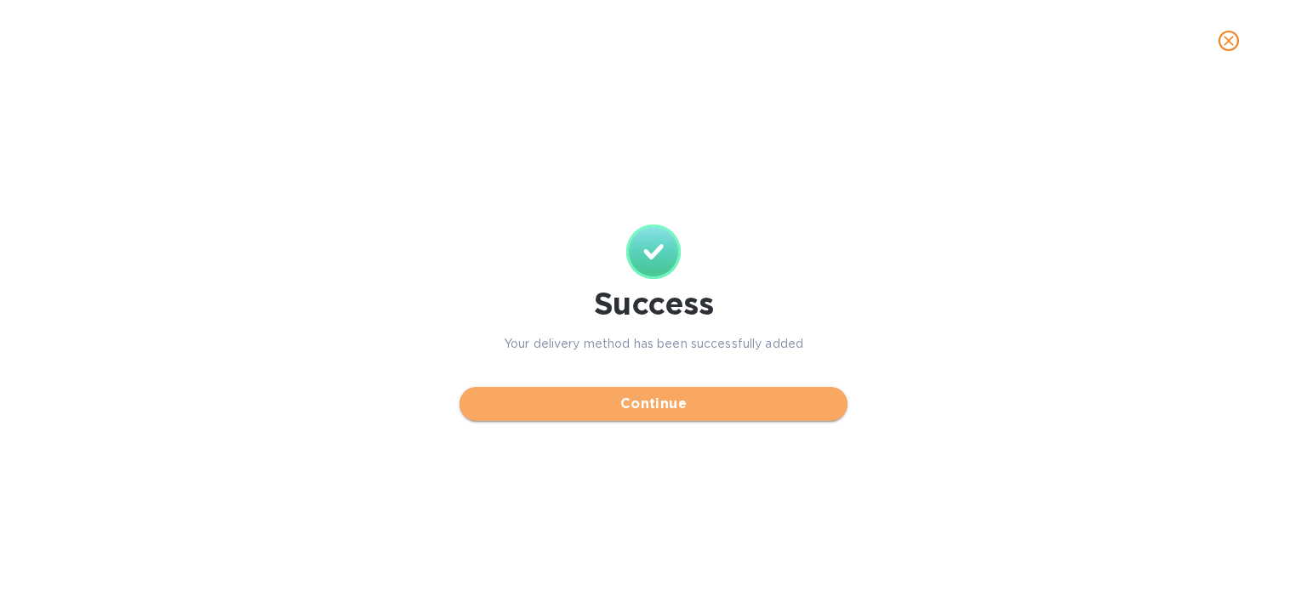
click at [683, 410] on span "Continue" at bounding box center [653, 404] width 361 height 20
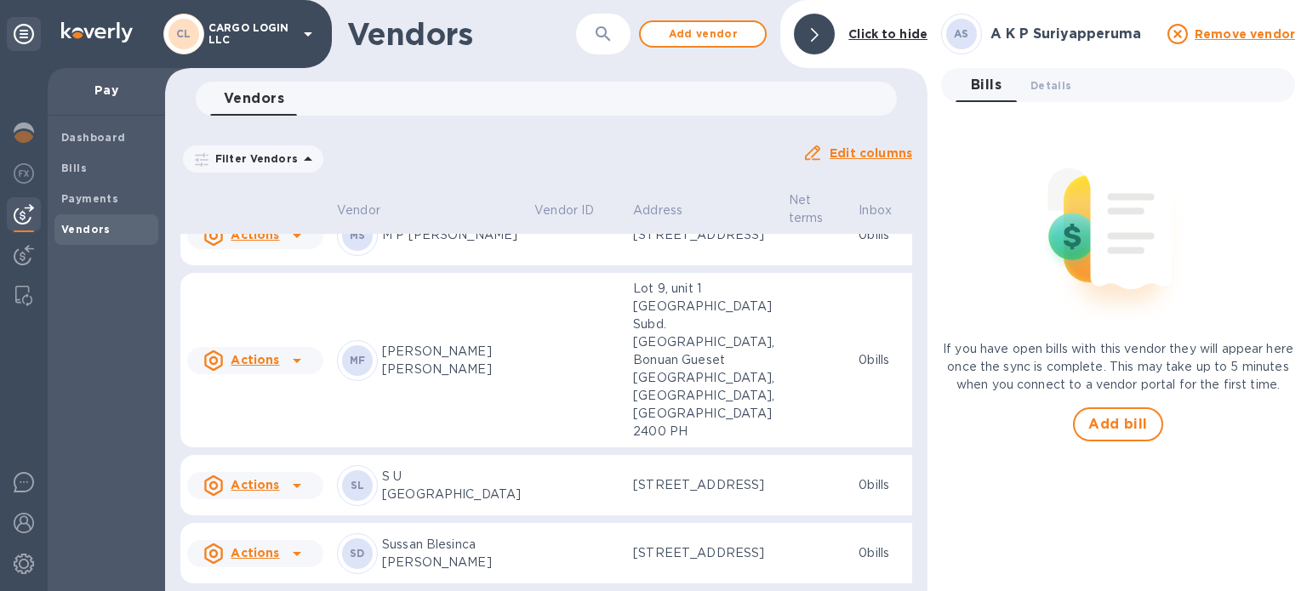
scroll to position [960, 0]
